Goal: Find specific page/section: Find specific page/section

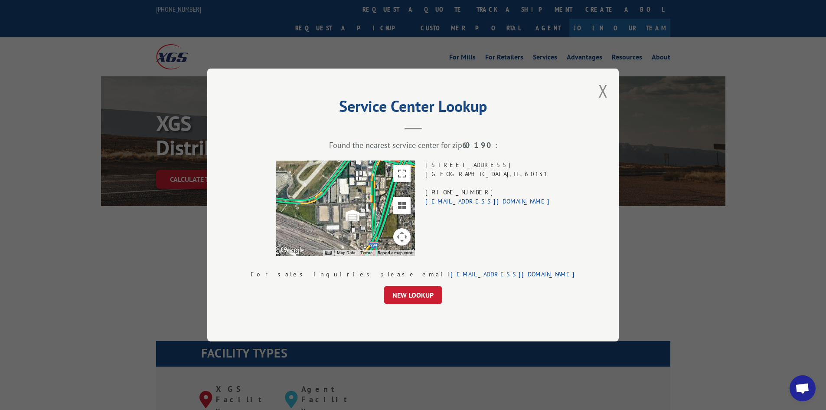
scroll to position [940, 0]
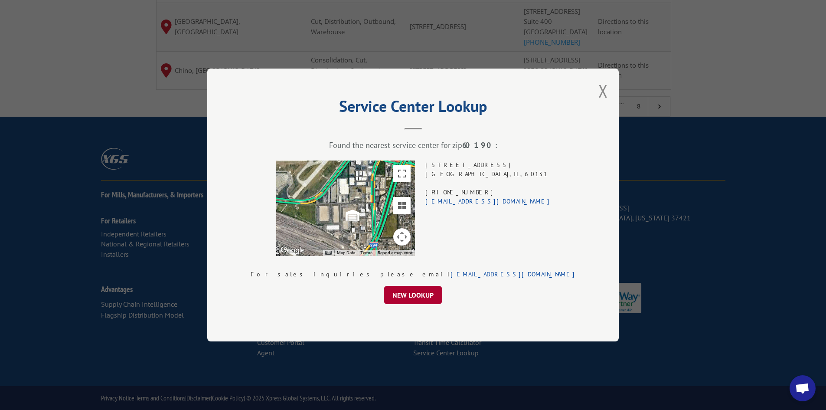
drag, startPoint x: 441, startPoint y: 305, endPoint x: 418, endPoint y: 298, distance: 24.1
click at [441, 306] on div "Service Center Lookup Found the nearest service center for zip 60190 : ← Move l…" at bounding box center [413, 205] width 412 height 273
click at [418, 298] on button "NEW LOOKUP" at bounding box center [413, 295] width 59 height 18
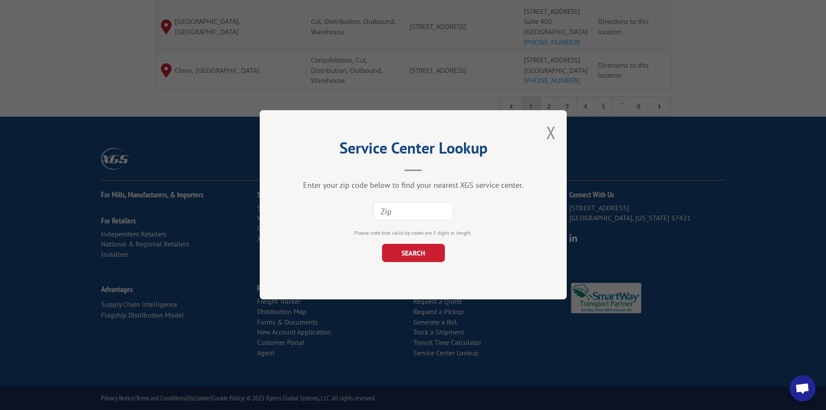
click at [419, 214] on input at bounding box center [413, 212] width 80 height 18
paste input "92664"
type input "92664"
click at [421, 252] on button "SEARCH" at bounding box center [413, 253] width 63 height 18
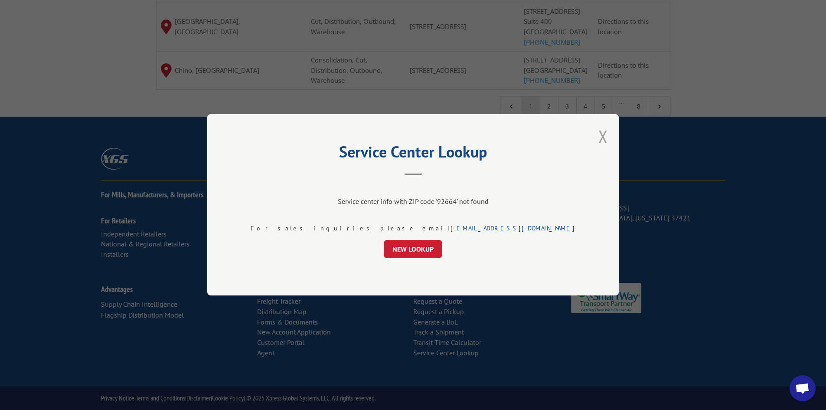
click at [598, 139] on button "Close modal" at bounding box center [603, 136] width 10 height 23
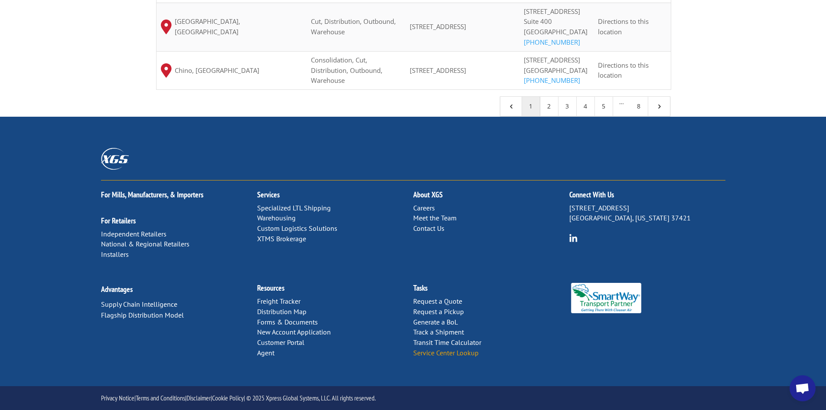
click at [440, 355] on link "Service Center Lookup" at bounding box center [445, 352] width 65 height 9
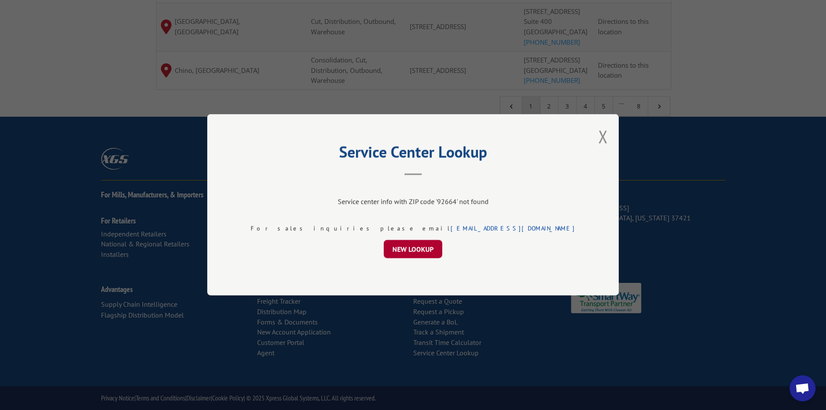
click at [406, 252] on button "NEW LOOKUP" at bounding box center [413, 249] width 59 height 18
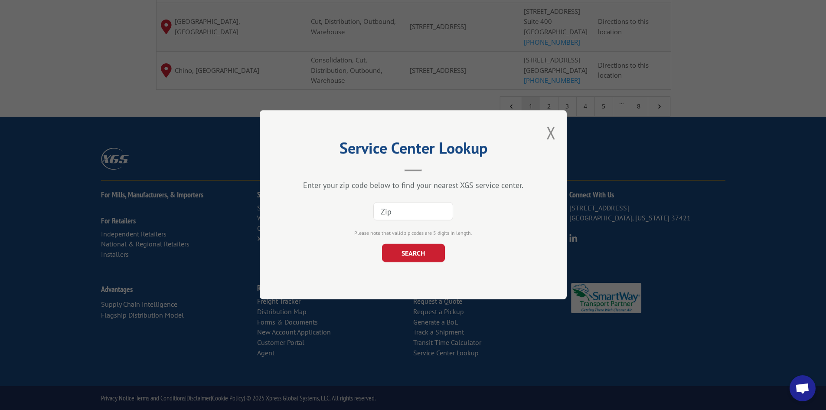
click at [399, 207] on input at bounding box center [413, 212] width 80 height 18
paste input "92264"
type input "92264"
click at [392, 254] on button "SEARCH" at bounding box center [413, 253] width 63 height 18
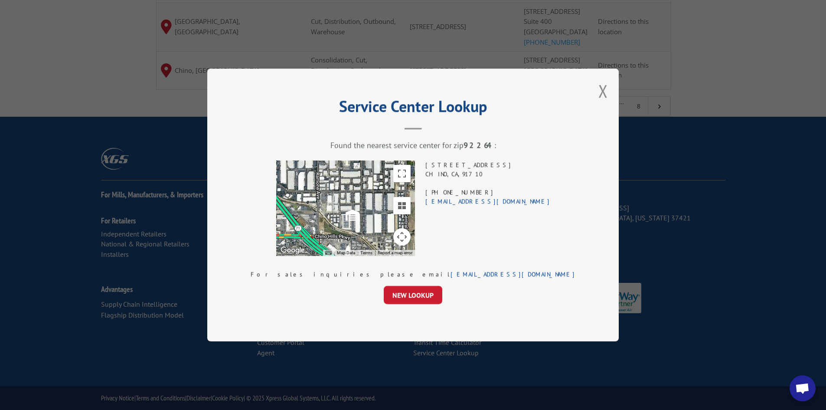
click at [478, 161] on div "[STREET_ADDRESS] (714) 523-5420 [EMAIL_ADDRESS][DOMAIN_NAME]" at bounding box center [487, 207] width 125 height 95
drag, startPoint x: 478, startPoint y: 161, endPoint x: 483, endPoint y: 177, distance: 16.7
click at [483, 177] on div "[STREET_ADDRESS] (714) 523-5420 [EMAIL_ADDRESS][DOMAIN_NAME]" at bounding box center [487, 207] width 125 height 95
copy div "[STREET_ADDRESS]"
